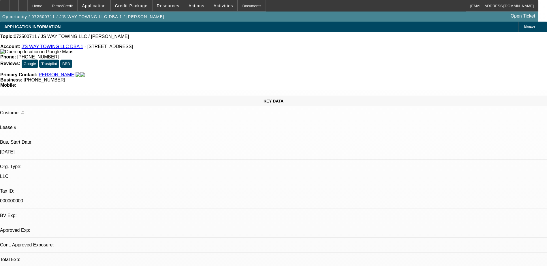
select select "0"
select select "2"
select select "0.1"
select select "1"
select select "2"
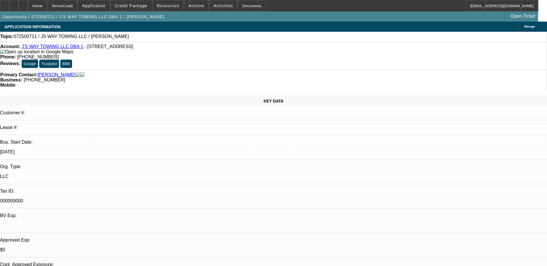
select select "4"
select select "0"
select select "3"
select select "0"
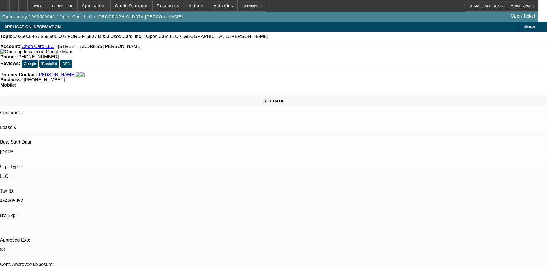
select select "6"
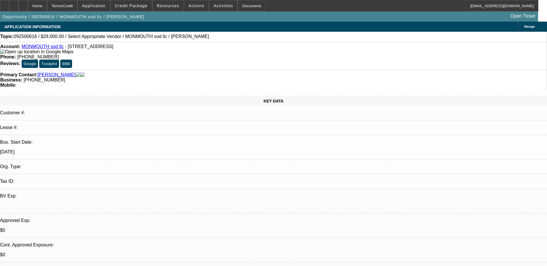
select select "0"
select select "2"
select select "0.1"
select select "4"
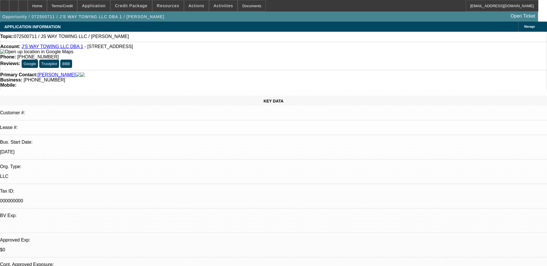
select select "0"
select select "2"
select select "0.1"
select select "4"
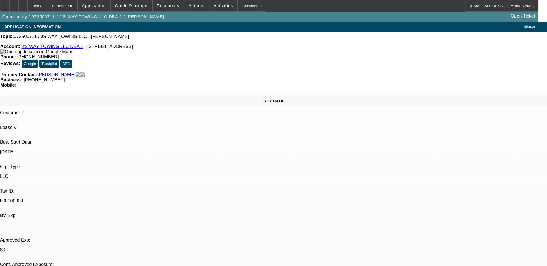
click at [48, 46] on div "Account: J'S WAY TOWING LLC DBA 1 - 1580 Berkeley Station Rd, Martinsburg, WV 2…" at bounding box center [273, 49] width 546 height 10
click at [51, 48] on link "J'S WAY TOWING LLC DBA 1" at bounding box center [53, 46] width 62 height 5
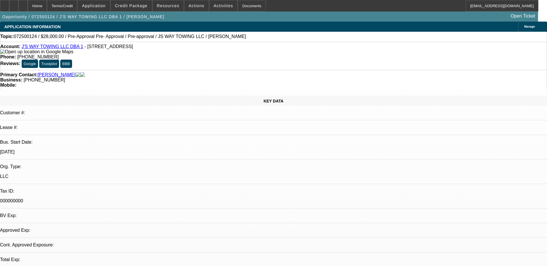
select select "0"
select select "2"
select select "0.1"
select select "4"
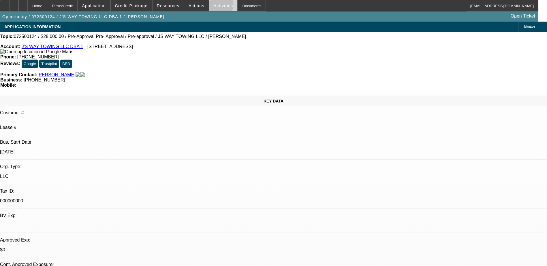
click at [214, 6] on span "Activities" at bounding box center [224, 5] width 20 height 5
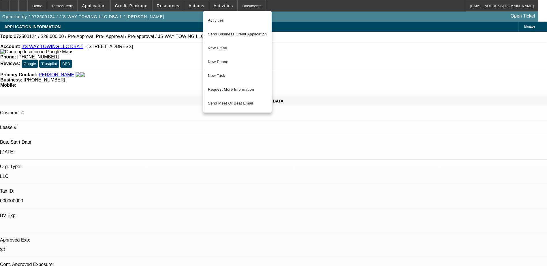
click at [195, 7] on div at bounding box center [273, 133] width 547 height 266
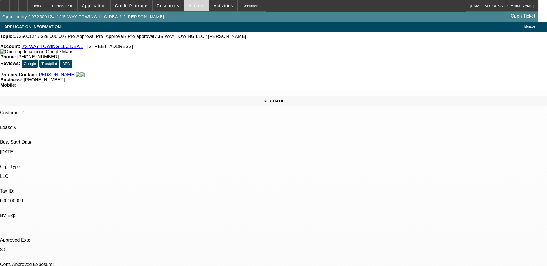
click at [193, 6] on span "Actions" at bounding box center [197, 5] width 16 height 5
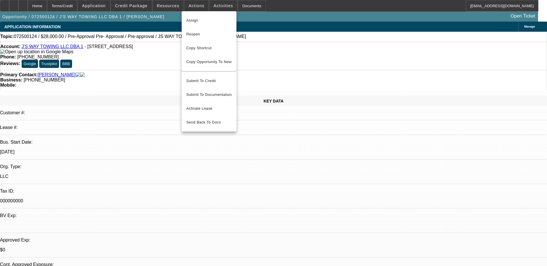
click at [461, 82] on div at bounding box center [273, 133] width 547 height 266
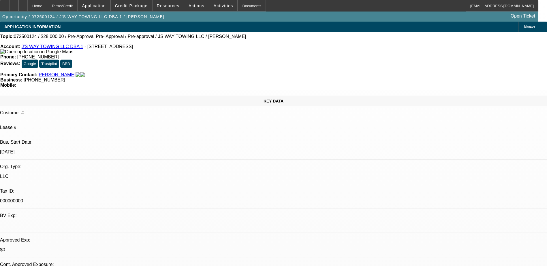
click at [214, 5] on span "Activities" at bounding box center [224, 5] width 20 height 5
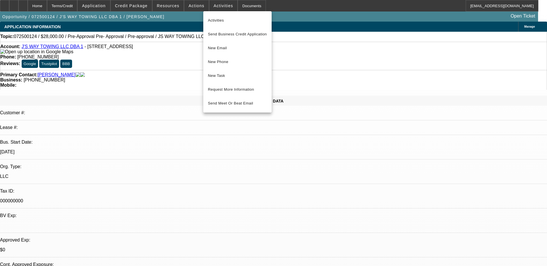
click at [167, 59] on div at bounding box center [273, 133] width 547 height 266
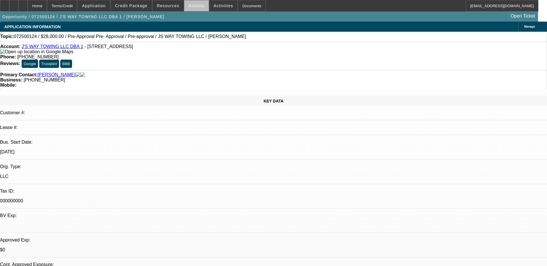
click at [194, 7] on span "Actions" at bounding box center [197, 5] width 16 height 5
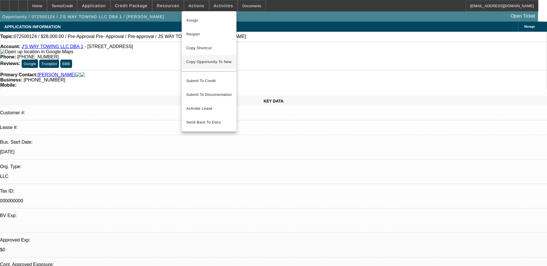
click at [212, 60] on span "Copy Opportunity To New" at bounding box center [208, 62] width 45 height 4
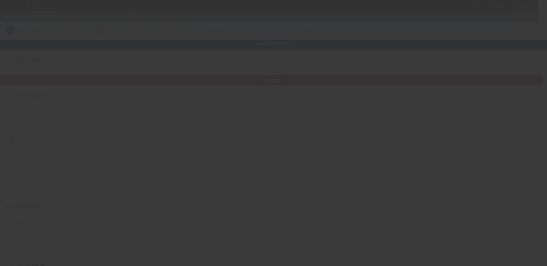
type input "J'S WAY TOWING LLC"
type input "1580 Berkeley Station Rd"
type input "25404"
type input "Martinsburg"
type input "[PHONE_NUMBER]"
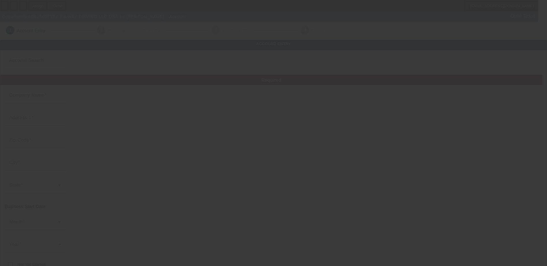
type input "1"
type input "kenneth.puchtler@gmail.com"
type input "000000000"
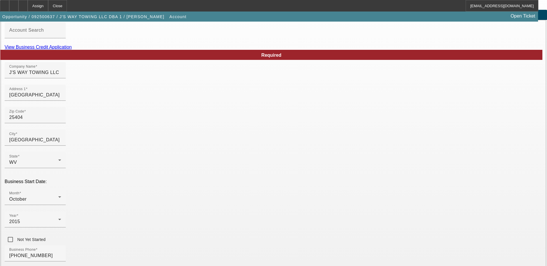
scroll to position [103, 0]
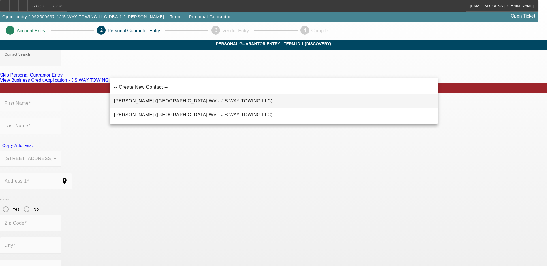
click at [177, 98] on span "Walls, Joshua (Martinsburg,WV - J'S WAY TOWING LLC)" at bounding box center [193, 101] width 159 height 7
type input "Walls, Joshua (Martinsburg,WV - J'S WAY TOWING LLC)"
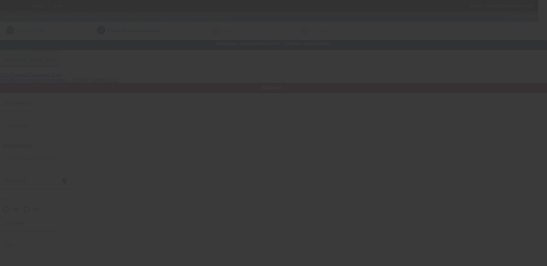
type input "Joshua"
type input "Walls"
type input "1580 Berkeley Station Road"
radio input "true"
type input "25404"
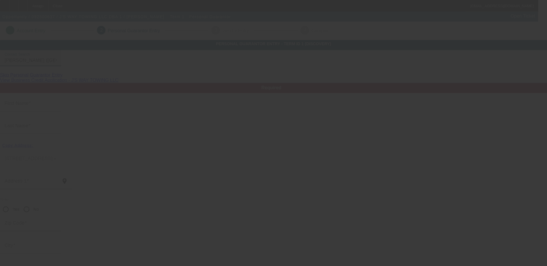
type input "Martinsburg"
type input "[PHONE_NUMBER]"
type input "100"
type input "235-41-7092"
type input "kenneth.puchtler@gmail.com"
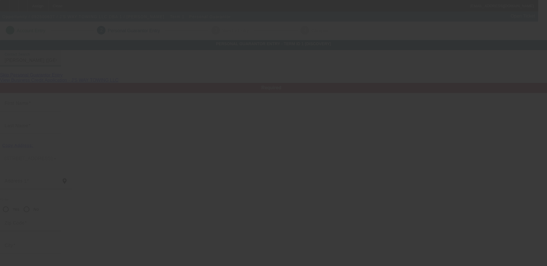
type input "[PHONE_NUMBER]"
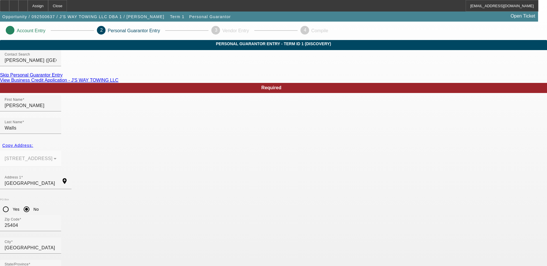
click at [61, 73] on div at bounding box center [30, 69] width 61 height 6
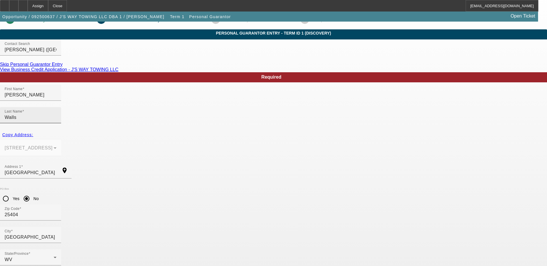
scroll to position [21, 0]
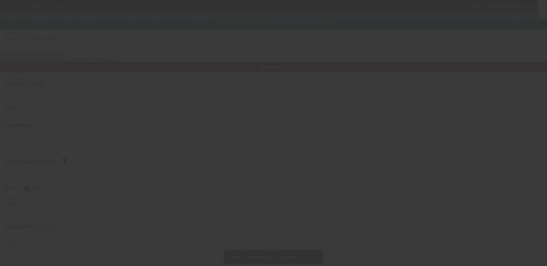
scroll to position [0, 0]
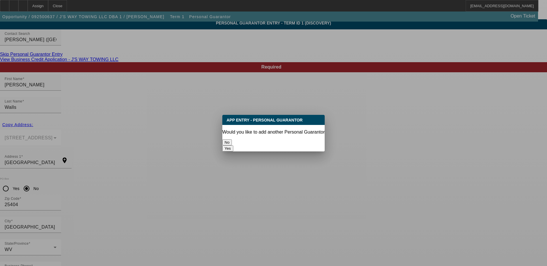
click at [233, 146] on button "Yes" at bounding box center [227, 149] width 11 height 6
radio input "false"
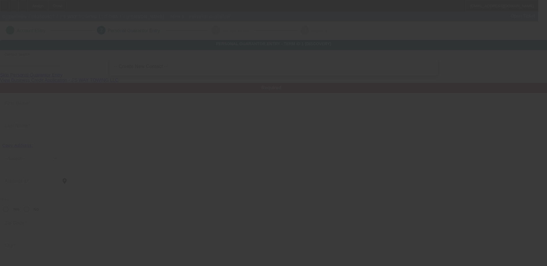
scroll to position [21, 0]
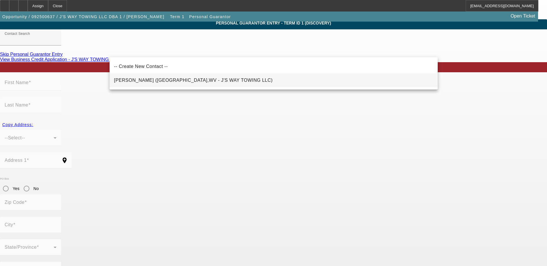
click at [153, 80] on span "Puchtler, Kenneth (Martinsburg,WV - J'S WAY TOWING LLC)" at bounding box center [193, 80] width 159 height 5
type input "Puchtler, Kenneth (Martinsburg,WV - J'S WAY TOWING LLC)"
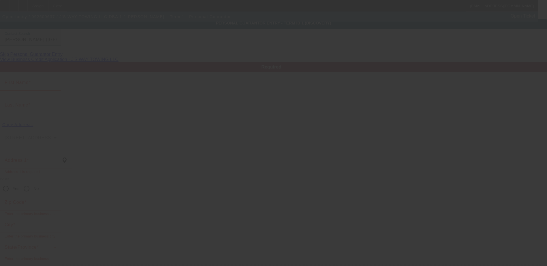
type input "Kenneth"
type input "Puchtler"
type input "1580 Berkeley Station Road"
radio input "true"
type input "25404"
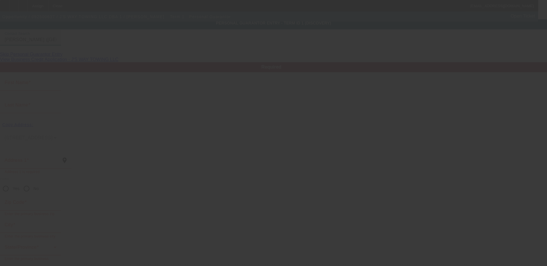
type input "Martinsburg"
type input "[PHONE_NUMBER]"
type input "0"
type input "003-46-1463"
type input "kenneth.puchtler@gmail.com"
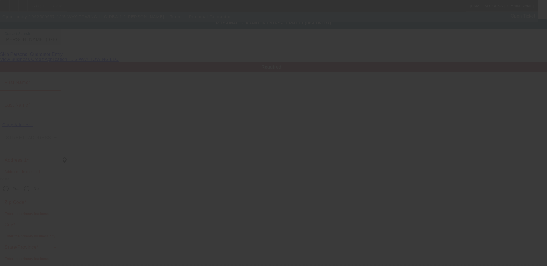
type input "[PHONE_NUMBER]"
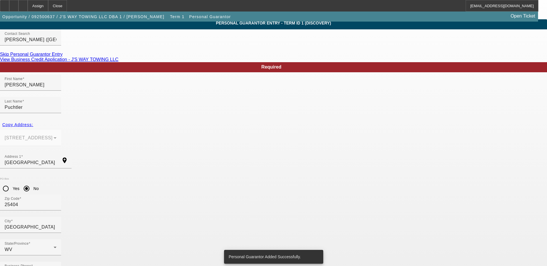
scroll to position [0, 0]
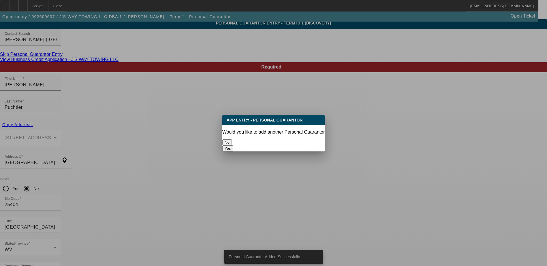
click at [232, 140] on button "No" at bounding box center [227, 143] width 10 height 6
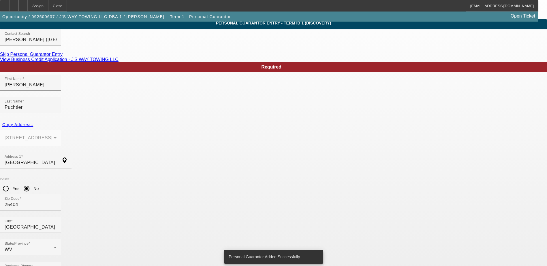
scroll to position [21, 0]
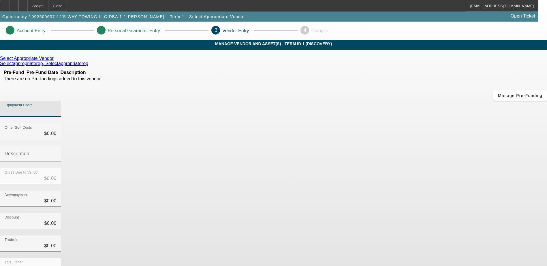
click at [57, 108] on input "Equipment Cost" at bounding box center [31, 111] width 52 height 7
type input "3"
type input "$3.00"
type input "30"
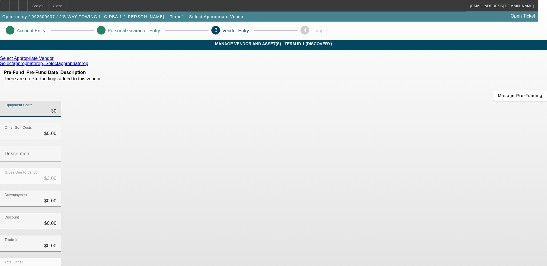
type input "$30.00"
type input "300"
type input "$300.00"
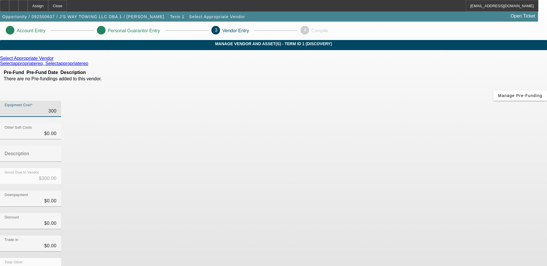
type input "3000"
type input "$3,000.00"
type input "30000"
type input "$30,000.00"
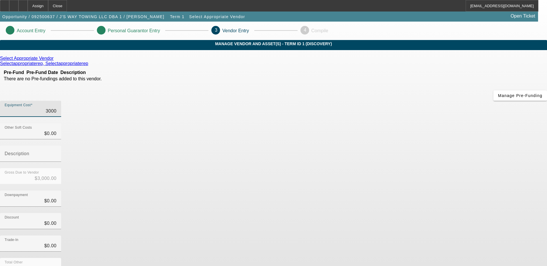
type input "$30,000.00"
click at [61, 191] on div "Downpayment $0.00" at bounding box center [30, 199] width 61 height 16
type input "08"
type input "$8.00"
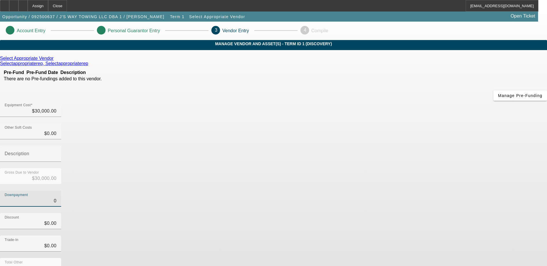
type input "$29,992.00"
type input "080"
type input "$80.00"
type input "$29,920.00"
type input "0800"
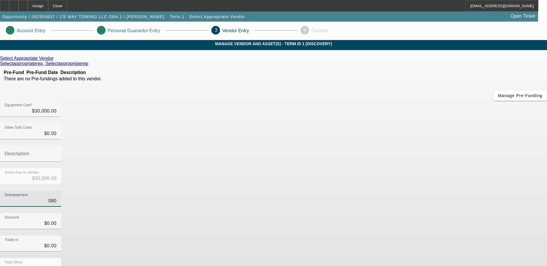
type input "$800.00"
type input "$29,200.00"
type input "08000"
type input "$8,000.00"
type input "$22,000.00"
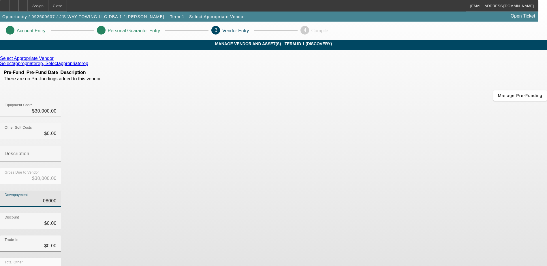
click at [57, 198] on input "08000" at bounding box center [31, 201] width 52 height 7
type input "$8,000.00"
click at [396, 191] on div "Downpayment $8,000.00" at bounding box center [273, 202] width 547 height 22
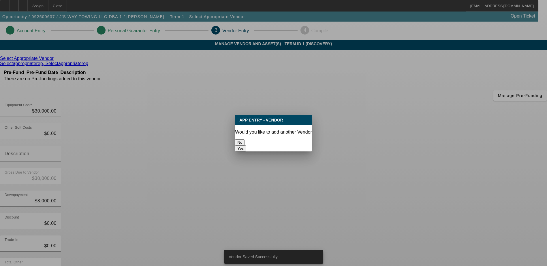
click at [244, 140] on button "No" at bounding box center [240, 143] width 10 height 6
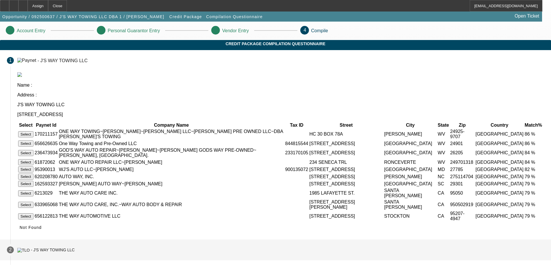
click at [75, 248] on div "- J'S WAY TOWING LLC" at bounding box center [53, 250] width 44 height 5
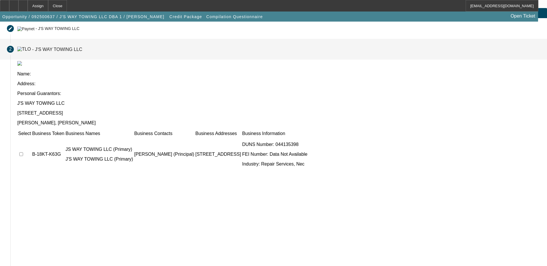
scroll to position [52, 0]
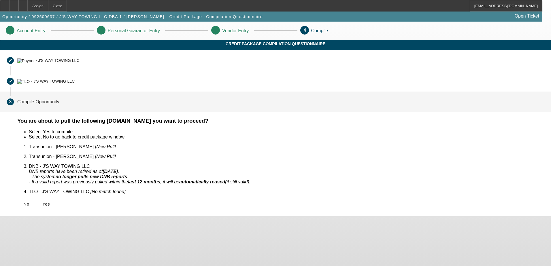
click at [42, 202] on icon at bounding box center [42, 204] width 0 height 5
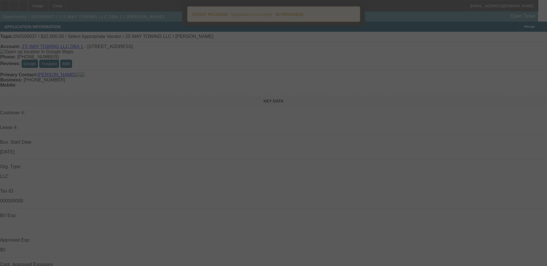
select select "0"
select select "2"
select select "0.1"
select select "4"
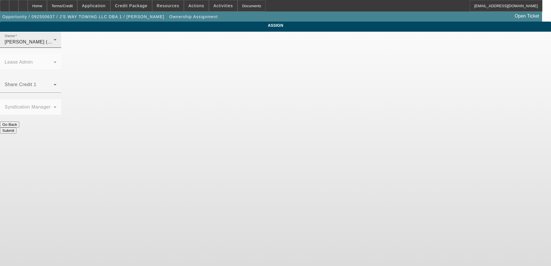
click at [54, 46] on div "O'Malley, Ryan (Lvl 1)" at bounding box center [29, 42] width 49 height 7
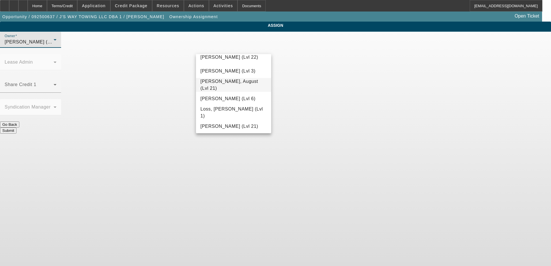
scroll to position [293, 0]
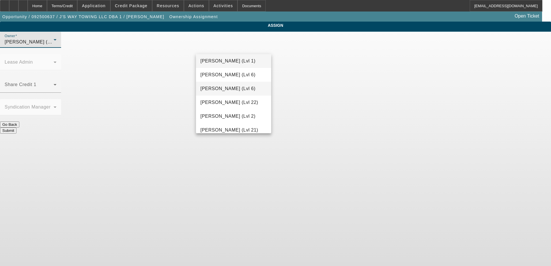
click at [230, 86] on span "Hendrix, Miles (Lvl 6)" at bounding box center [228, 88] width 55 height 7
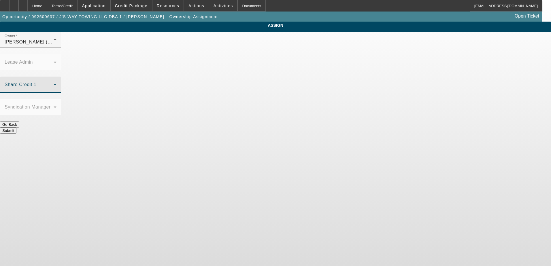
click at [54, 84] on span at bounding box center [29, 87] width 49 height 7
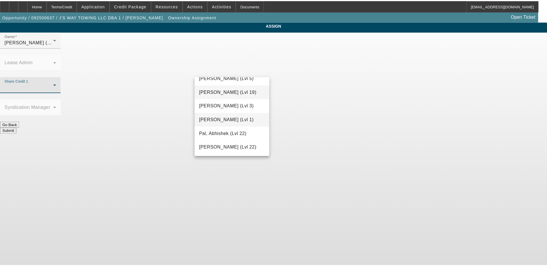
scroll to position [507, 0]
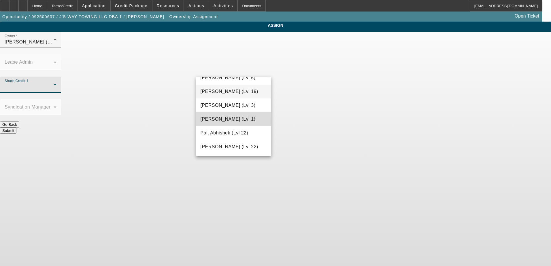
click at [239, 119] on span "O'Malley, Ryan (Lvl 1)" at bounding box center [228, 119] width 55 height 7
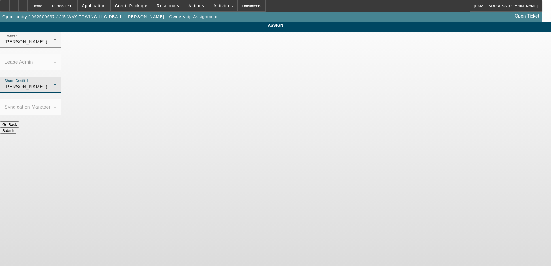
click at [16, 128] on button "Submit" at bounding box center [8, 131] width 16 height 6
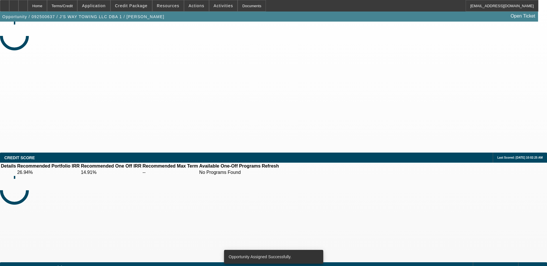
select select "0"
select select "2"
select select "0.1"
select select "4"
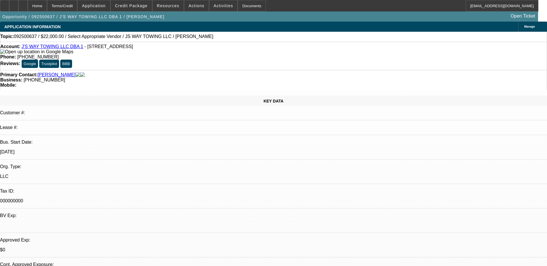
click at [57, 48] on link "J'S WAY TOWING LLC DBA 1" at bounding box center [53, 46] width 62 height 5
click at [140, 7] on span "Credit Package" at bounding box center [131, 5] width 33 height 5
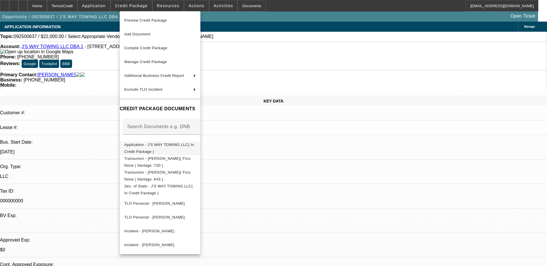
click at [170, 148] on span "Application - J'S WAY TOWING LLC( In Credit Package )" at bounding box center [159, 148] width 70 height 11
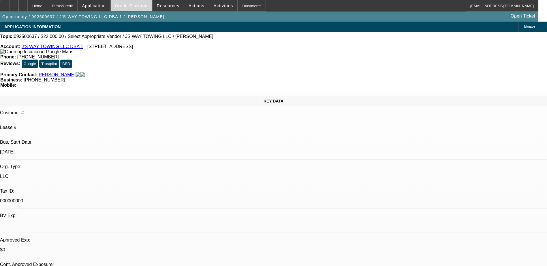
click at [134, 3] on span at bounding box center [131, 6] width 41 height 14
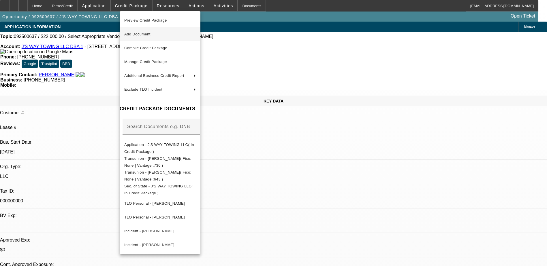
click at [154, 32] on span "Add Document" at bounding box center [159, 34] width 71 height 7
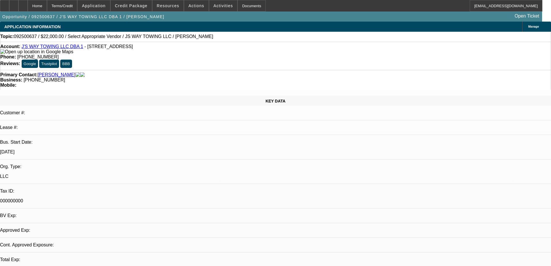
select select "0"
select select "2"
select select "0.1"
select select "4"
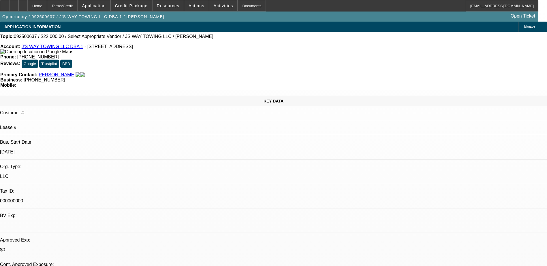
paste textarea "Bought wrecker, Rollback international, 8,000, 23k, he needs rollback because h…"
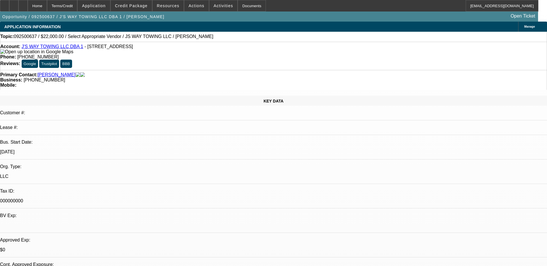
type textarea "Bought wrecker recently, he is looking for Rollback international, 8,000, 23k, …"
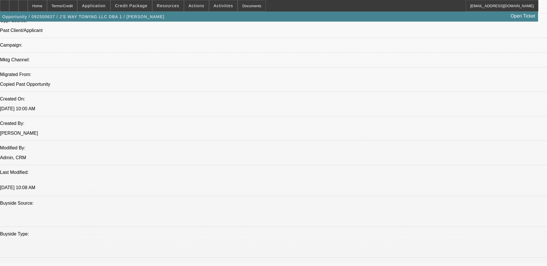
scroll to position [375, 0]
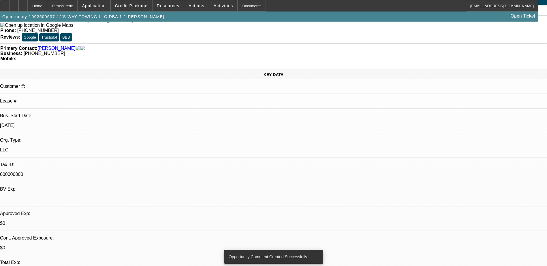
scroll to position [0, 0]
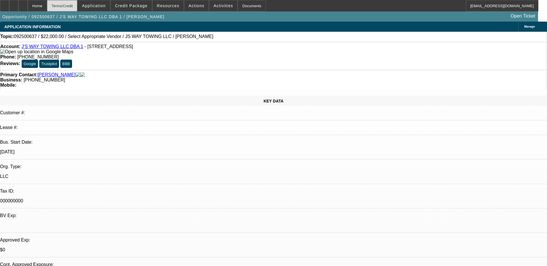
click at [78, 5] on div "Terms/Credit" at bounding box center [62, 6] width 31 height 12
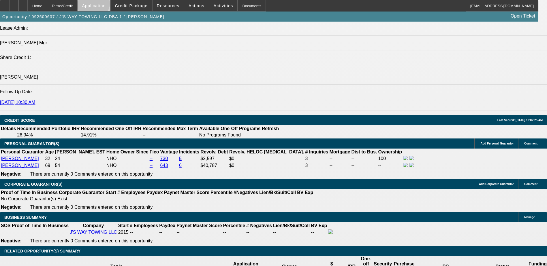
click at [106, 5] on span "Application" at bounding box center [94, 5] width 24 height 5
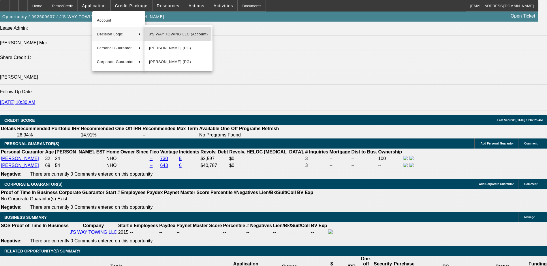
click at [166, 33] on span "J'S WAY TOWING LLC (Account)" at bounding box center [178, 34] width 59 height 7
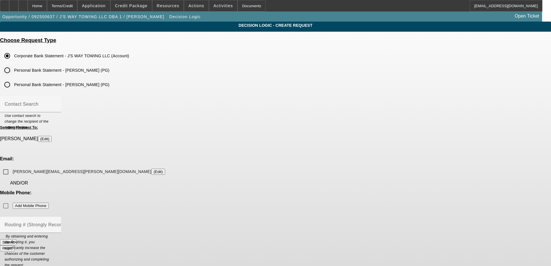
click at [13, 70] on input "Personal Bank Statement - [PERSON_NAME] (PG)" at bounding box center [7, 71] width 12 height 12
click at [38, 102] on mat-label "Contact Search" at bounding box center [22, 104] width 34 height 5
click at [57, 103] on input "Contact Search" at bounding box center [31, 106] width 52 height 7
click at [312, 191] on div "Mobile Phone: Add Mobile Phone" at bounding box center [275, 201] width 551 height 21
click at [337, 191] on div "Mobile Phone: Add Mobile Phone" at bounding box center [275, 201] width 551 height 21
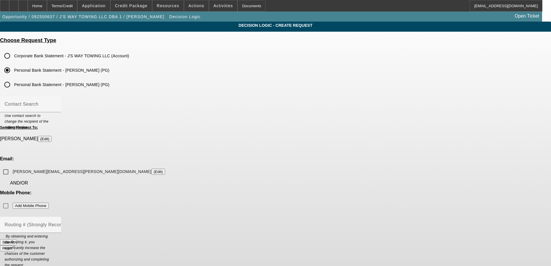
click at [336, 191] on div "Mobile Phone: Add Mobile Phone" at bounding box center [275, 201] width 551 height 21
click at [335, 191] on div "Mobile Phone: Add Mobile Phone" at bounding box center [275, 201] width 551 height 21
click at [165, 169] on button "(Edit)" at bounding box center [158, 172] width 14 height 6
click at [97, 169] on button "(Edit)" at bounding box center [90, 172] width 14 height 6
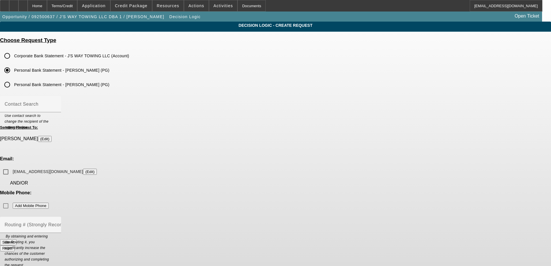
click at [408, 84] on div "Decision Logic - Create Request Choose Request Type Corporate Bank Statement - …" at bounding box center [275, 139] width 551 height 235
click at [12, 166] on input "[EMAIL_ADDRESS][DOMAIN_NAME] (Edit)" at bounding box center [6, 172] width 12 height 12
drag, startPoint x: 204, startPoint y: 159, endPoint x: 214, endPoint y: 162, distance: 10.8
click at [12, 166] on input "[EMAIL_ADDRESS][DOMAIN_NAME] (Edit)" at bounding box center [6, 172] width 12 height 12
checkbox input "false"
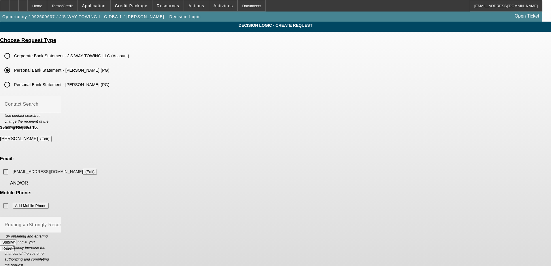
click at [97, 169] on button "(Edit)" at bounding box center [90, 172] width 14 height 6
click at [47, 6] on div "Home" at bounding box center [37, 6] width 19 height 12
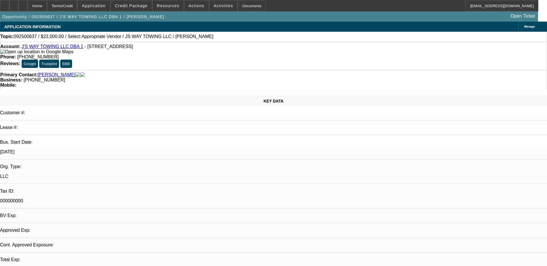
select select "0"
select select "2"
select select "0.1"
select select "4"
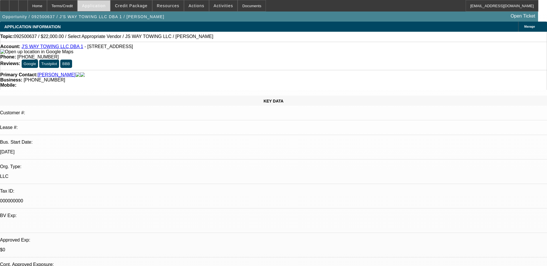
click at [106, 5] on span "Application" at bounding box center [94, 5] width 24 height 5
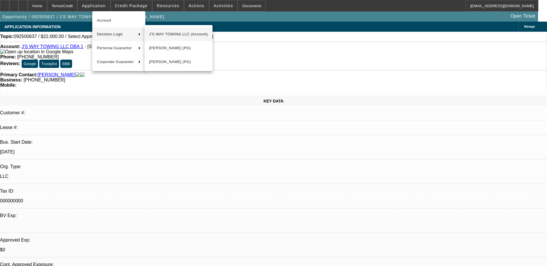
click at [170, 37] on span "J'S WAY TOWING LLC (Account)" at bounding box center [178, 34] width 59 height 7
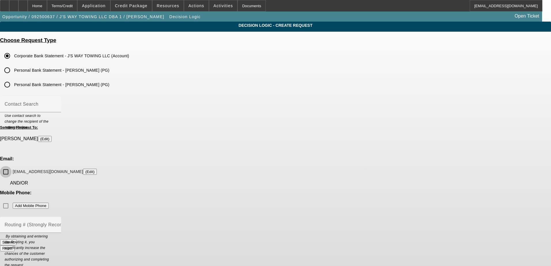
click at [12, 166] on input "[EMAIL_ADDRESS][DOMAIN_NAME] (Edit)" at bounding box center [6, 172] width 12 height 12
checkbox input "true"
click at [13, 71] on input "Personal Bank Statement - [PERSON_NAME] (PG)" at bounding box center [7, 71] width 12 height 12
click at [16, 240] on button "Submit" at bounding box center [8, 243] width 16 height 6
click at [12, 166] on input "[EMAIL_ADDRESS][DOMAIN_NAME] (Edit)" at bounding box center [6, 172] width 12 height 12
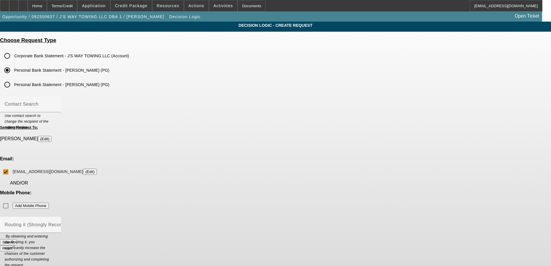
click at [16, 240] on button "Submit" at bounding box center [8, 243] width 16 height 6
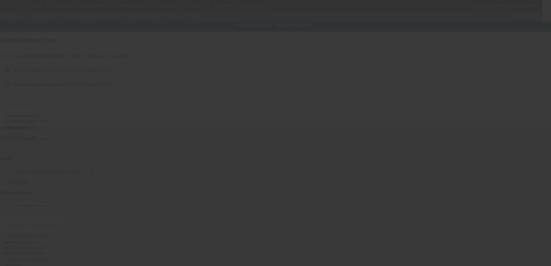
checkbox input "false"
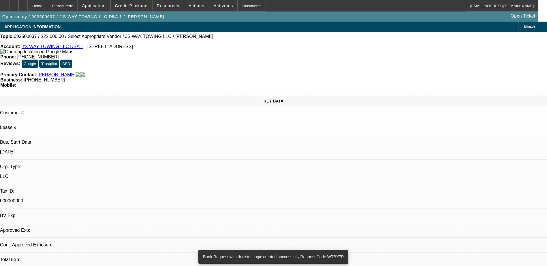
select select "0"
select select "2"
select select "0.1"
select select "4"
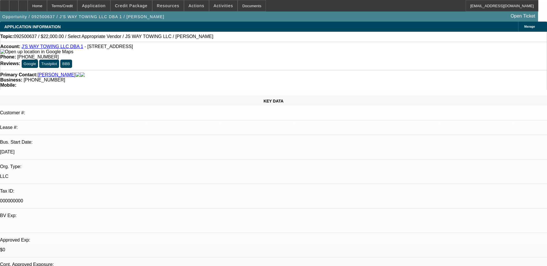
click at [243, 35] on div "Topic: 092500637 / $22,000.00 / Select Appropriate Vendor / JS WAY TOWING LLC /…" at bounding box center [273, 36] width 546 height 5
select select "0"
select select "2"
select select "0.1"
select select "1"
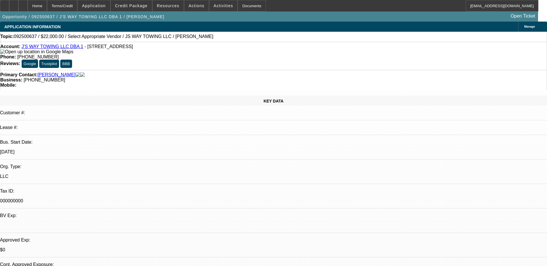
select select "2"
select select "4"
click at [260, 39] on div "Topic: 092500637 / $22,000.00 / Select Appropriate Vendor / JS WAY TOWING LLC /…" at bounding box center [273, 36] width 546 height 5
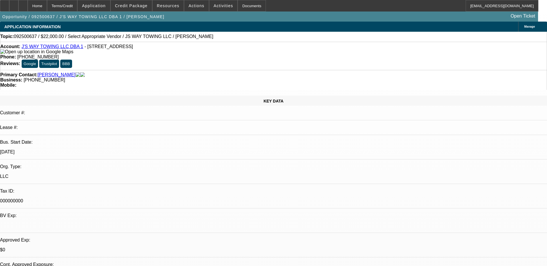
drag, startPoint x: 430, startPoint y: 75, endPoint x: 411, endPoint y: 51, distance: 30.3
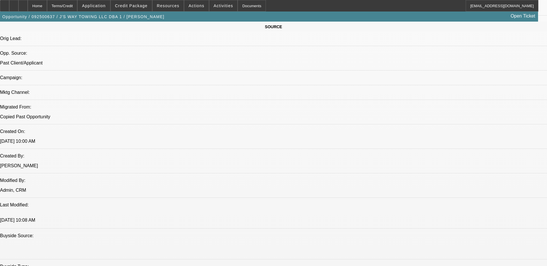
scroll to position [432, 0]
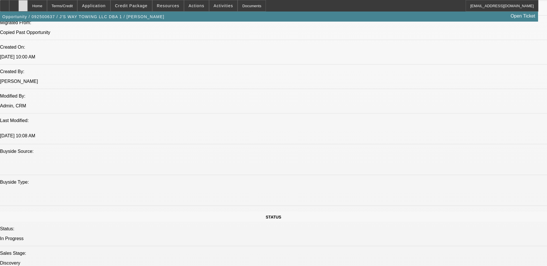
click at [23, 4] on icon at bounding box center [23, 4] width 0 height 0
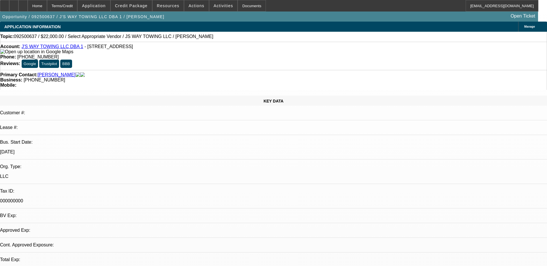
select select "0"
select select "2"
select select "0.1"
select select "4"
